Goal: Find specific page/section: Find specific page/section

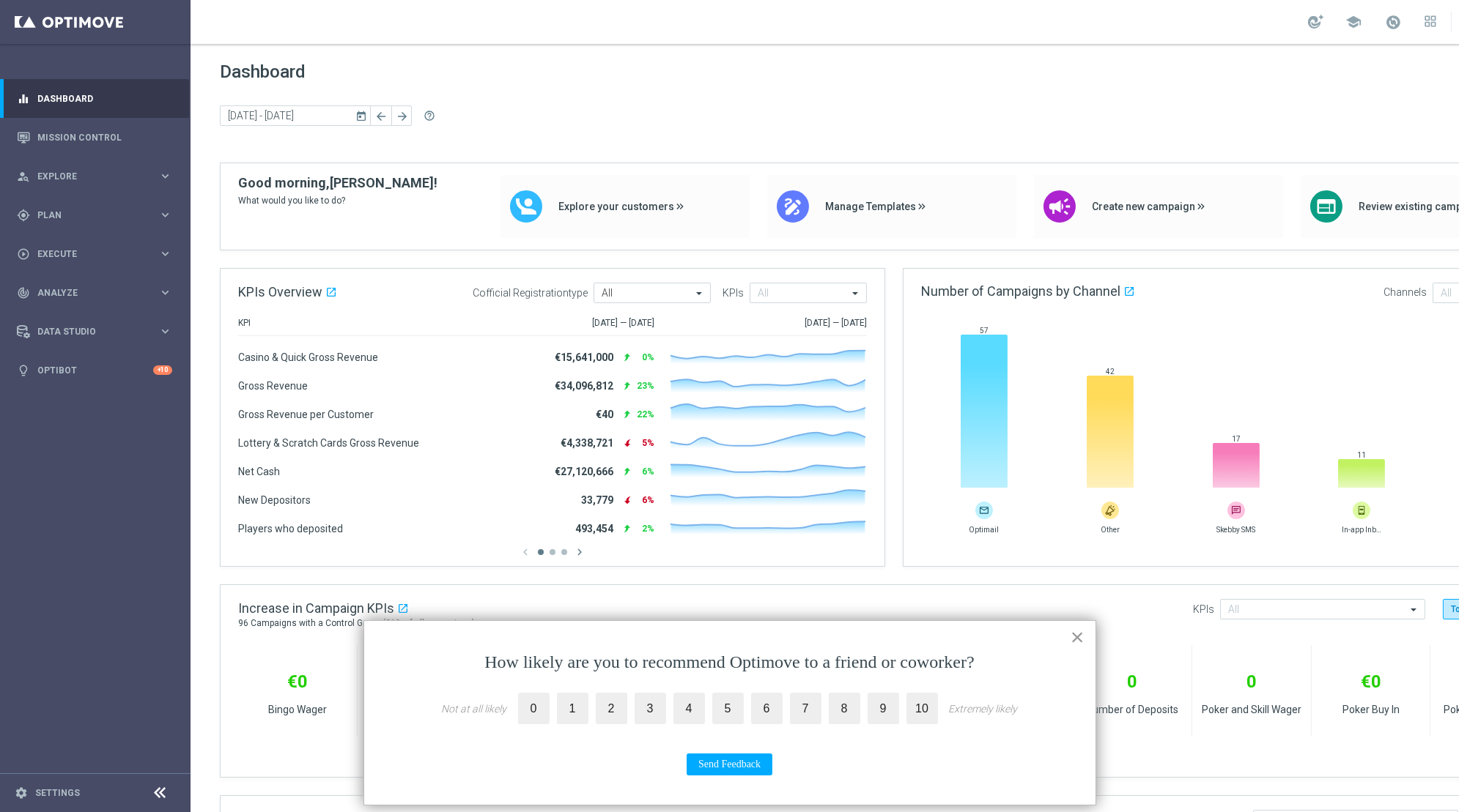
click at [1074, 647] on button "×" at bounding box center [1077, 637] width 14 height 24
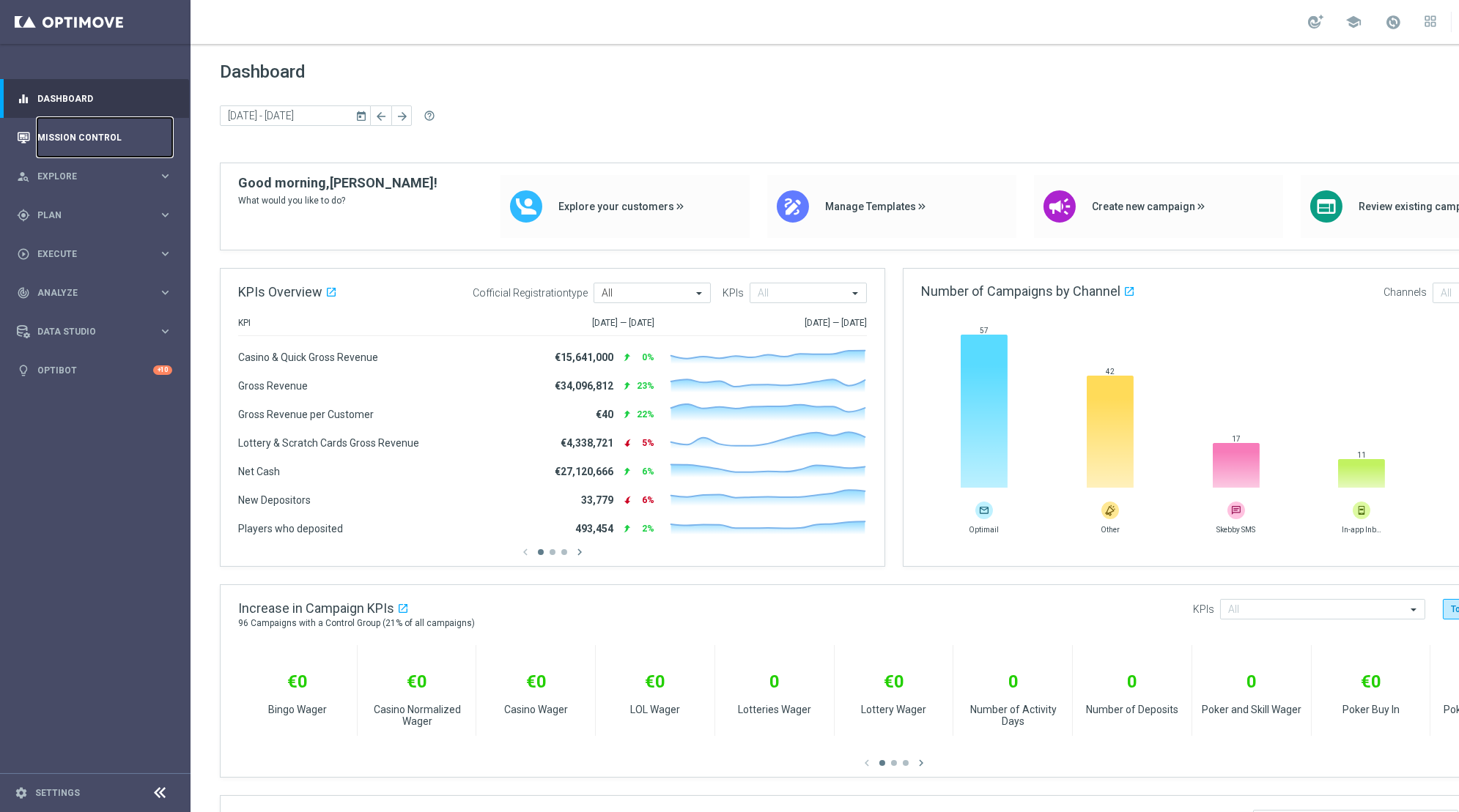
click at [79, 145] on link "Mission Control" at bounding box center [105, 137] width 135 height 39
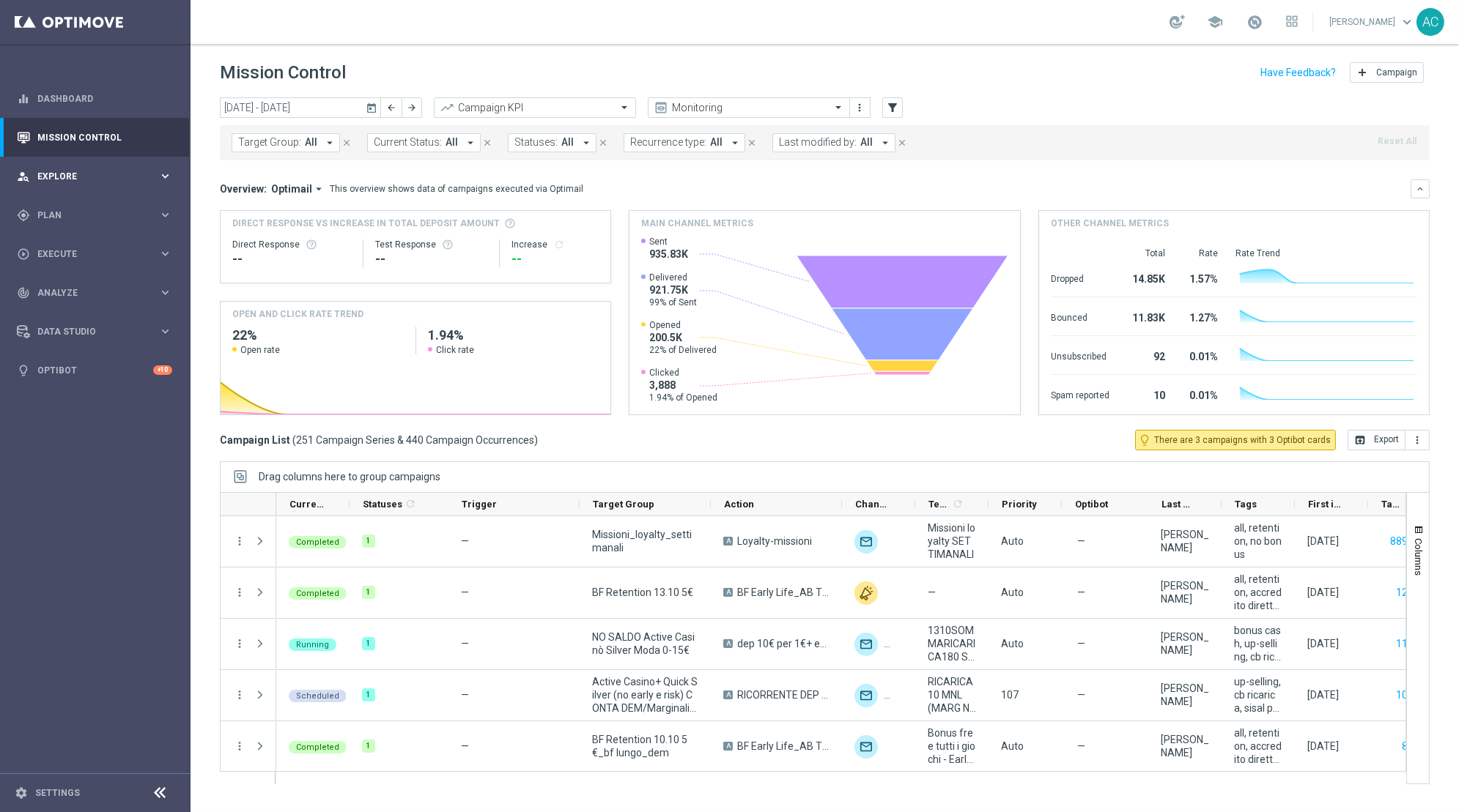
click at [77, 165] on div "person_search Explore keyboard_arrow_right" at bounding box center [95, 176] width 189 height 39
click at [88, 207] on link "Customer Explorer" at bounding box center [95, 206] width 115 height 11
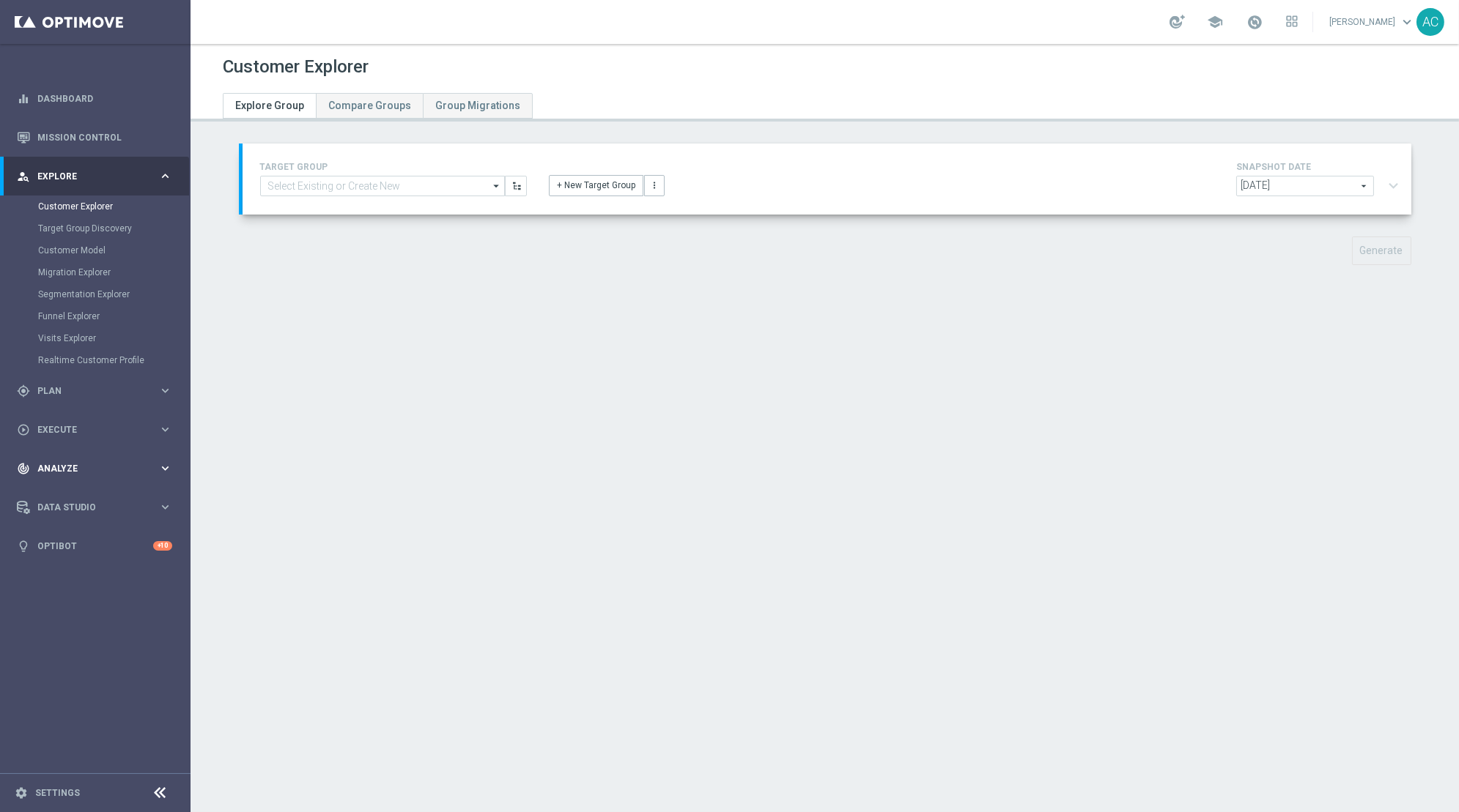
click at [171, 469] on icon "keyboard_arrow_right" at bounding box center [165, 469] width 14 height 14
click at [100, 317] on div "Customer 360" at bounding box center [114, 323] width 151 height 22
click at [87, 319] on link "Customer 360" at bounding box center [95, 323] width 115 height 11
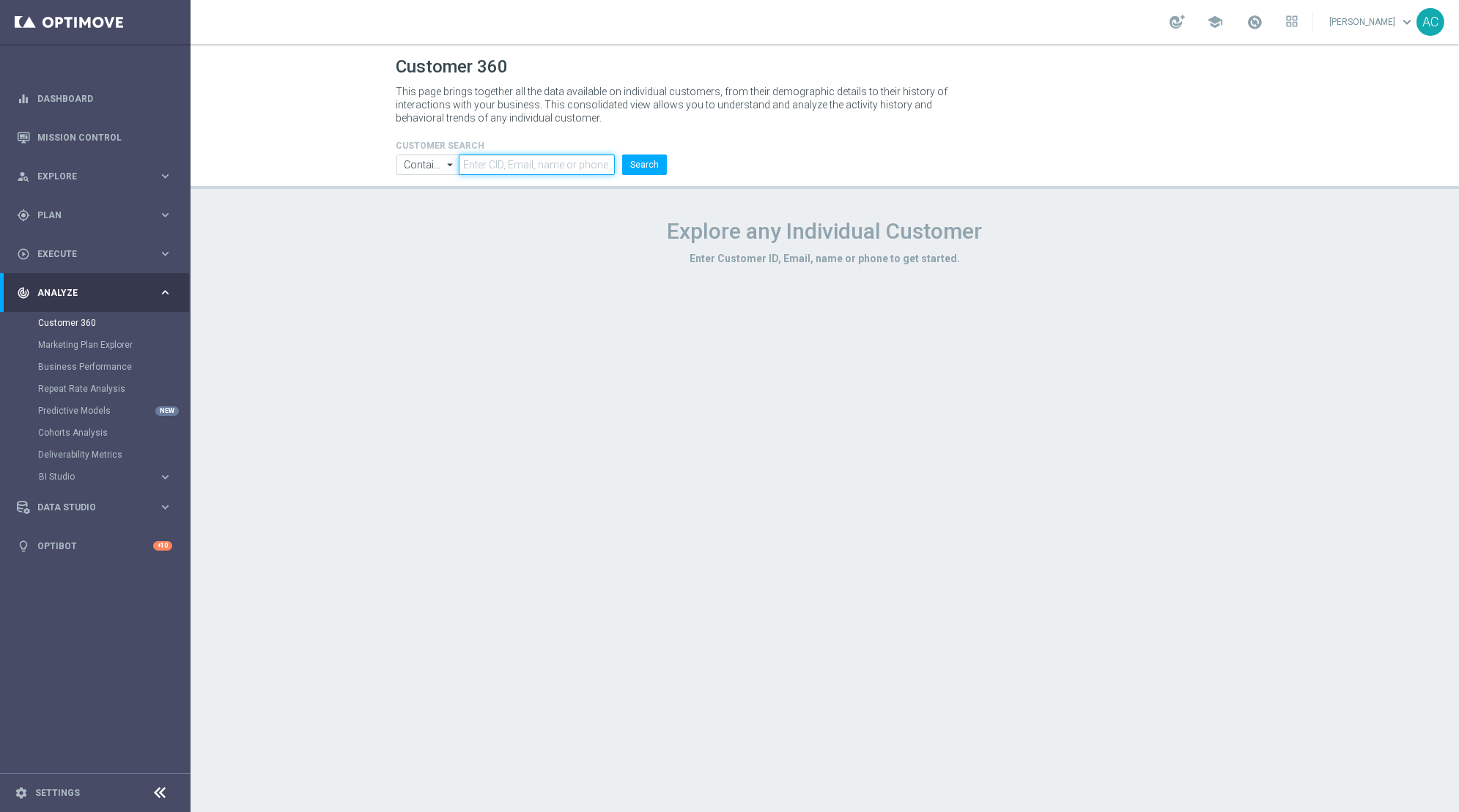
click at [496, 172] on input "text" at bounding box center [537, 164] width 156 height 21
type input "andrea.cerra@me.com"
click at [650, 157] on button "Search" at bounding box center [644, 164] width 45 height 21
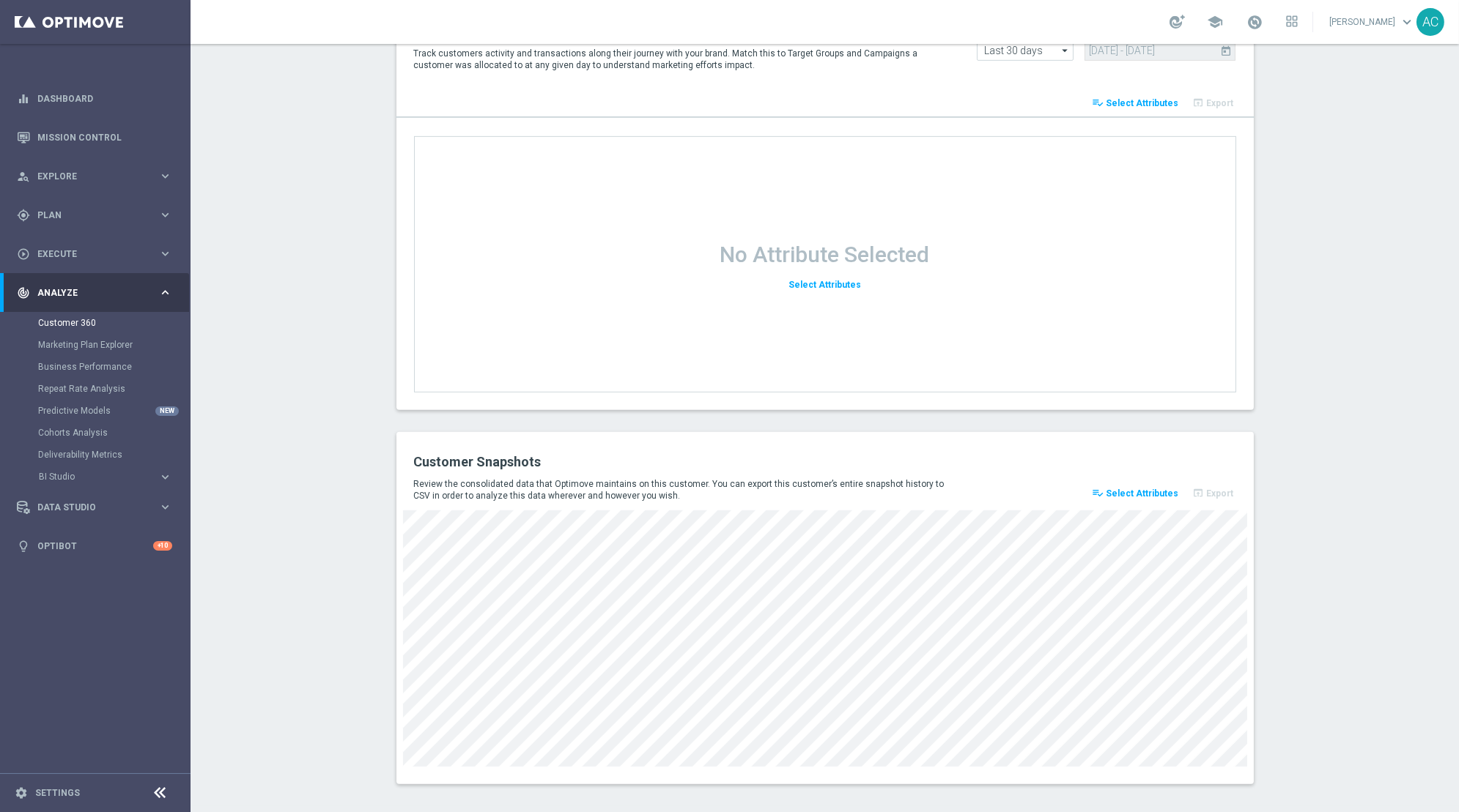
scroll to position [1729, 0]
